Goal: Information Seeking & Learning: Check status

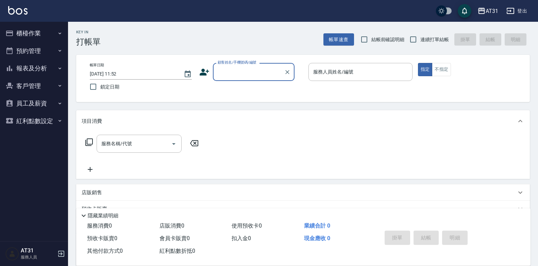
click at [54, 71] on button "報表及分析" at bounding box center [34, 68] width 63 height 18
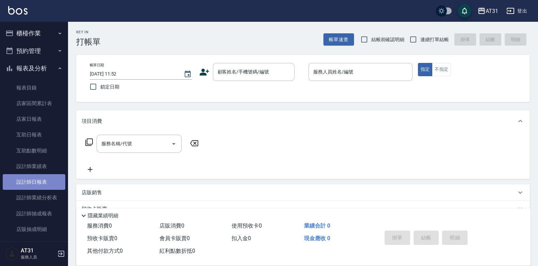
click at [38, 186] on link "設計師日報表" at bounding box center [34, 182] width 63 height 16
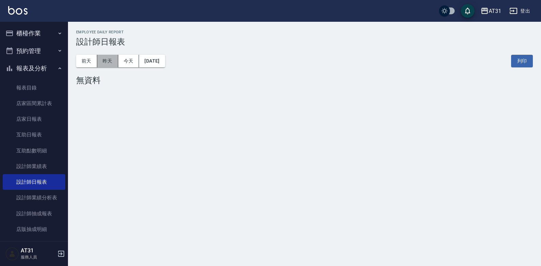
click at [116, 62] on button "昨天" at bounding box center [107, 61] width 21 height 13
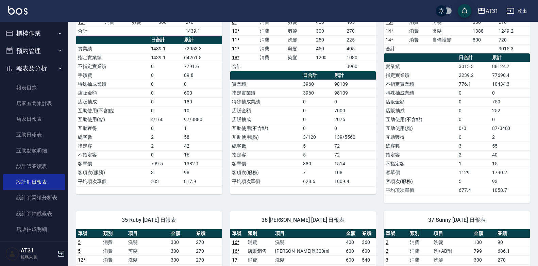
scroll to position [136, 0]
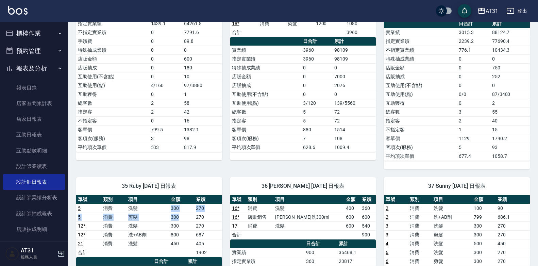
drag, startPoint x: 168, startPoint y: 207, endPoint x: 185, endPoint y: 219, distance: 20.4
click at [185, 219] on tbody "5 消費 洗髮 300 270 5 消費 剪髮 300 270 12 * 消費 洗髮 300 270 12 * 消費 洗+AB劑 800 687 21 消費 …" at bounding box center [149, 230] width 146 height 53
drag, startPoint x: 185, startPoint y: 219, endPoint x: 176, endPoint y: 229, distance: 13.8
click at [176, 229] on td "300" at bounding box center [181, 225] width 25 height 9
drag, startPoint x: 172, startPoint y: 244, endPoint x: 190, endPoint y: 243, distance: 17.7
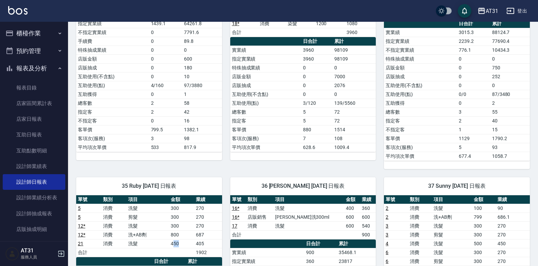
click at [190, 243] on td "450" at bounding box center [181, 243] width 25 height 9
click at [206, 192] on div "35 Ruby [DATE] 日報表" at bounding box center [149, 186] width 146 height 18
